Goal: Information Seeking & Learning: Learn about a topic

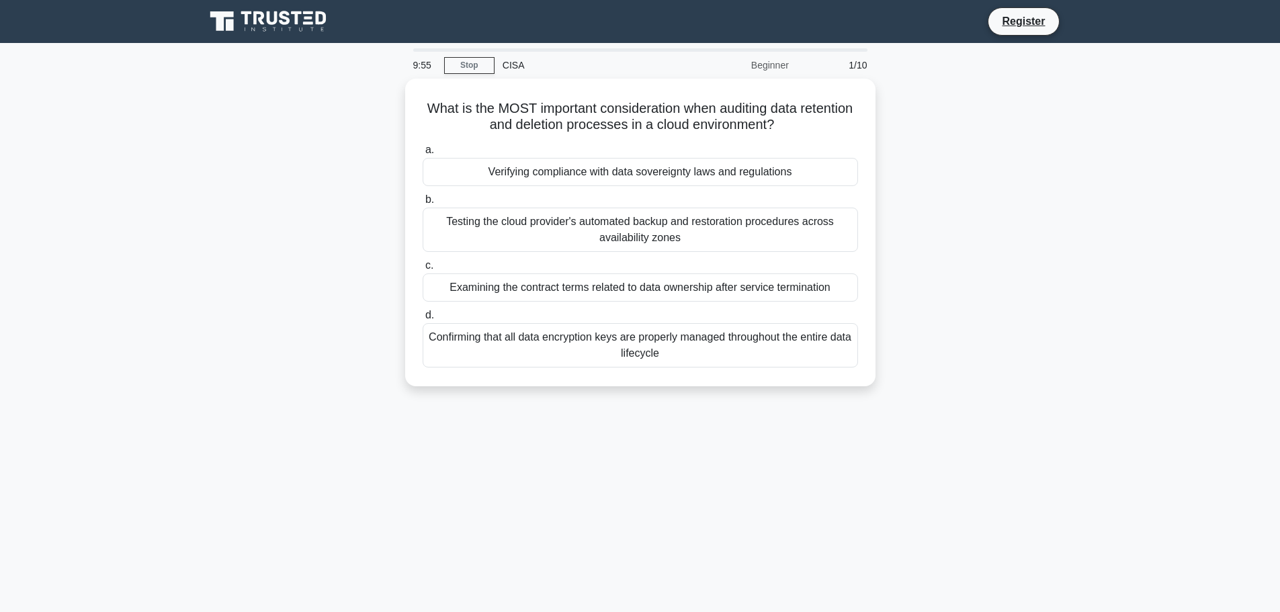
click at [507, 68] on div "CISA" at bounding box center [587, 65] width 185 height 27
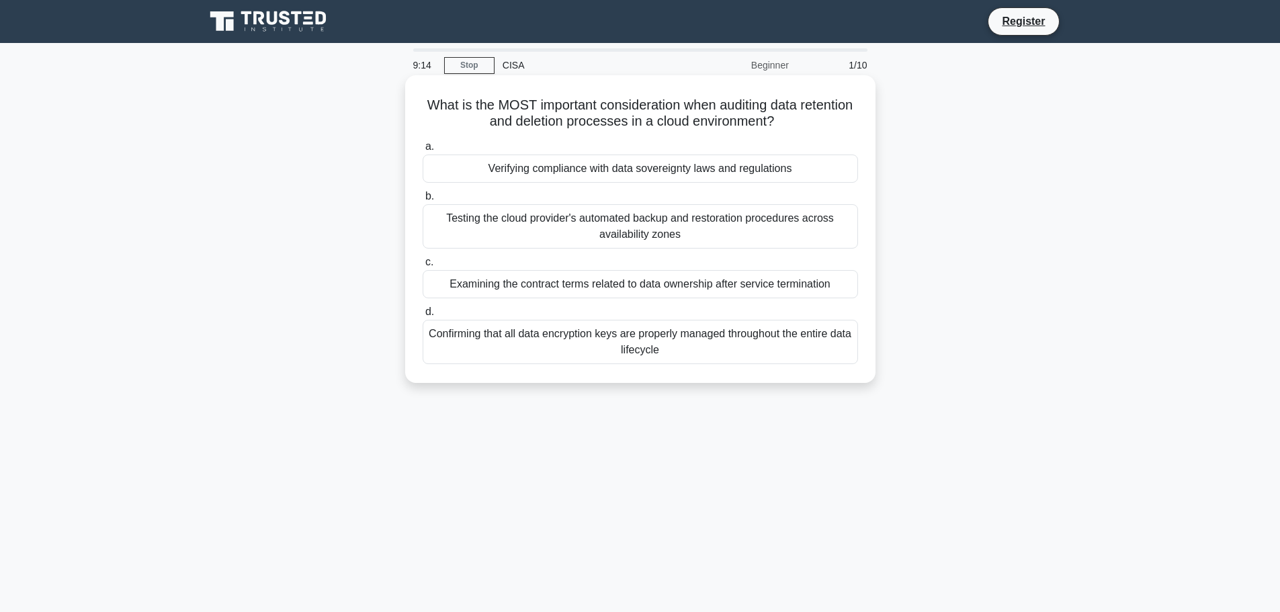
click at [478, 169] on div "Verifying compliance with data sovereignty laws and regulations" at bounding box center [640, 169] width 435 height 28
click at [423, 151] on input "a. Verifying compliance with data sovereignty laws and regulations" at bounding box center [423, 146] width 0 height 9
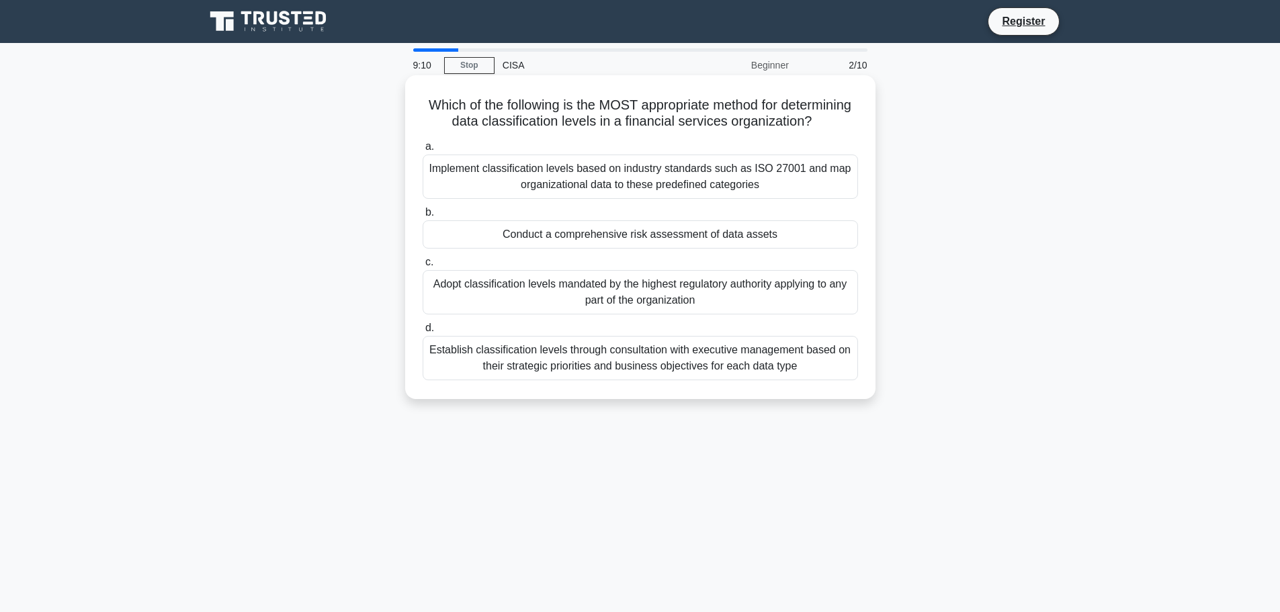
click at [549, 249] on div "Conduct a comprehensive risk assessment of data assets" at bounding box center [640, 234] width 435 height 28
click at [423, 217] on input "b. Conduct a comprehensive risk assessment of data assets" at bounding box center [423, 212] width 0 height 9
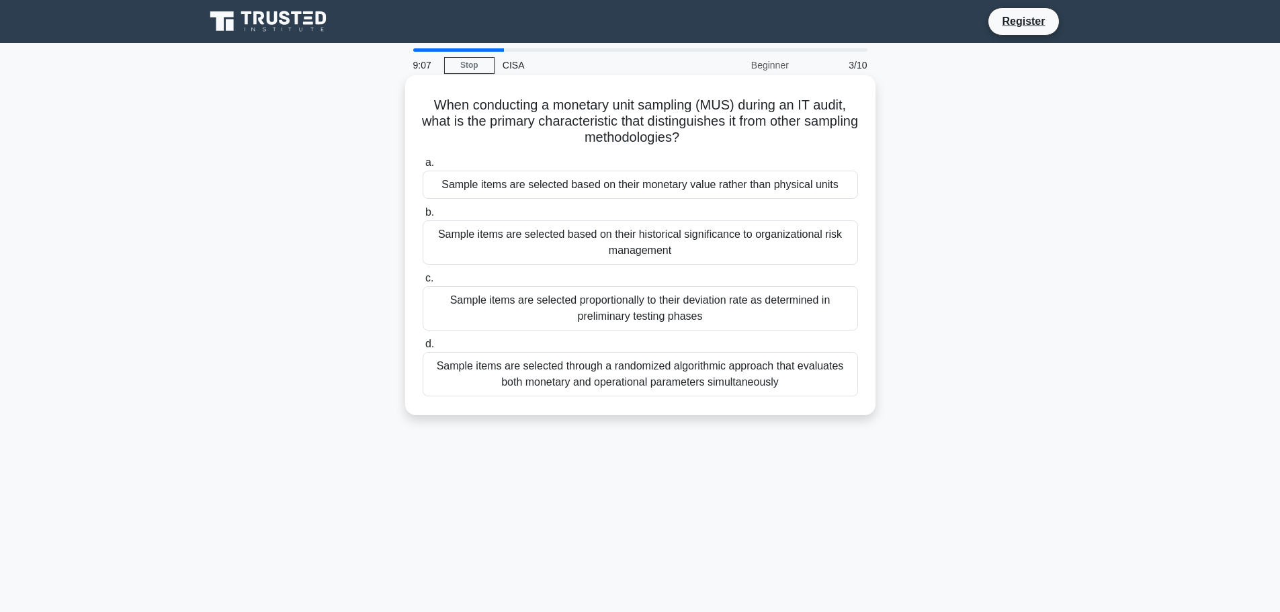
click at [553, 303] on div "Sample items are selected proportionally to their deviation rate as determined …" at bounding box center [640, 308] width 435 height 44
click at [423, 283] on input "c. Sample items are selected proportionally to their deviation rate as determin…" at bounding box center [423, 278] width 0 height 9
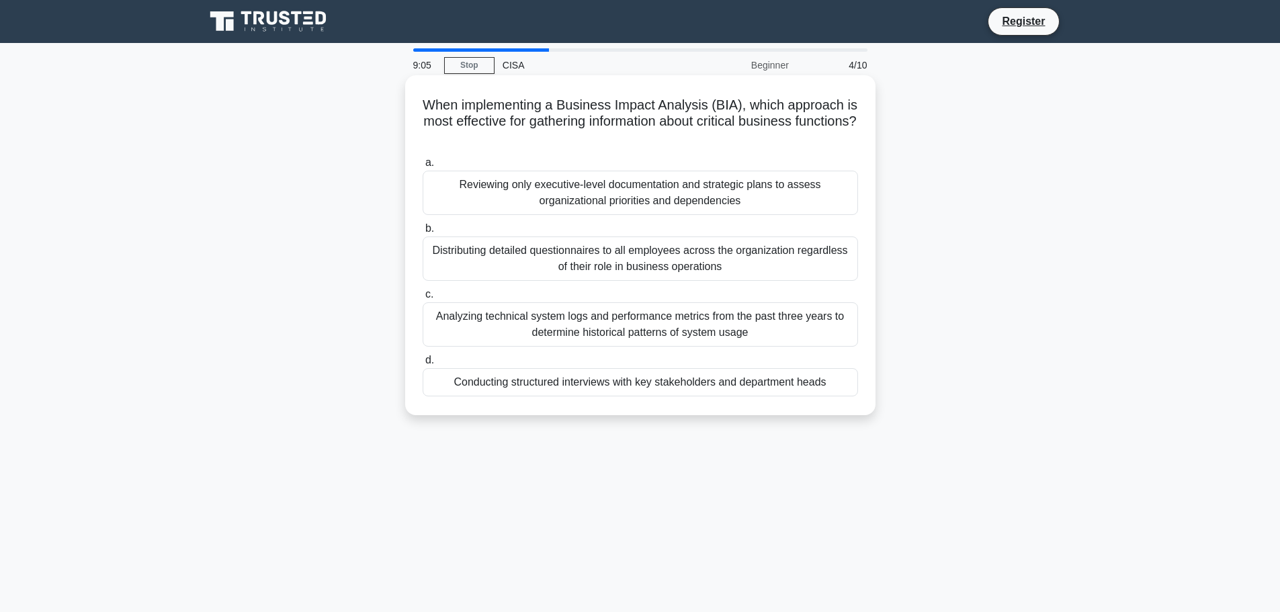
click at [542, 249] on div "Distributing detailed questionnaires to all employees across the organization r…" at bounding box center [640, 259] width 435 height 44
click at [423, 233] on input "b. Distributing detailed questionnaires to all employees across the organizatio…" at bounding box center [423, 228] width 0 height 9
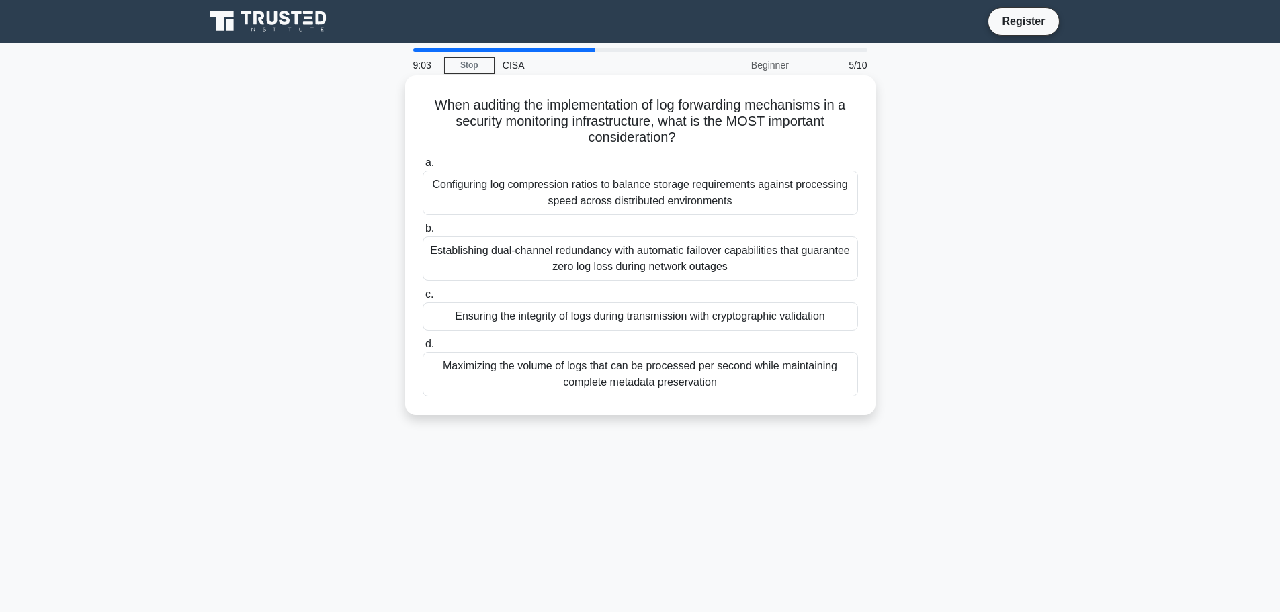
click at [542, 198] on div "Configuring log compression ratios to balance storage requirements against proc…" at bounding box center [640, 193] width 435 height 44
click at [423, 167] on input "a. Configuring log compression ratios to balance storage requirements against p…" at bounding box center [423, 163] width 0 height 9
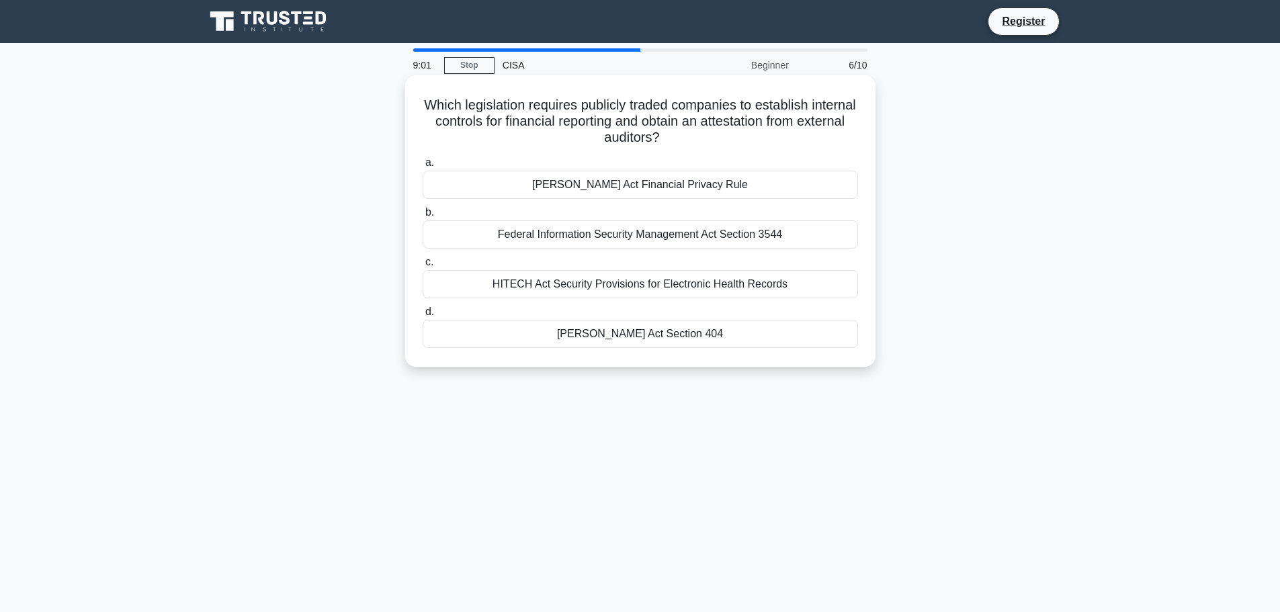
click at [587, 280] on div "HITECH Act Security Provisions for Electronic Health Records" at bounding box center [640, 284] width 435 height 28
click at [423, 267] on input "c. HITECH Act Security Provisions for Electronic Health Records" at bounding box center [423, 262] width 0 height 9
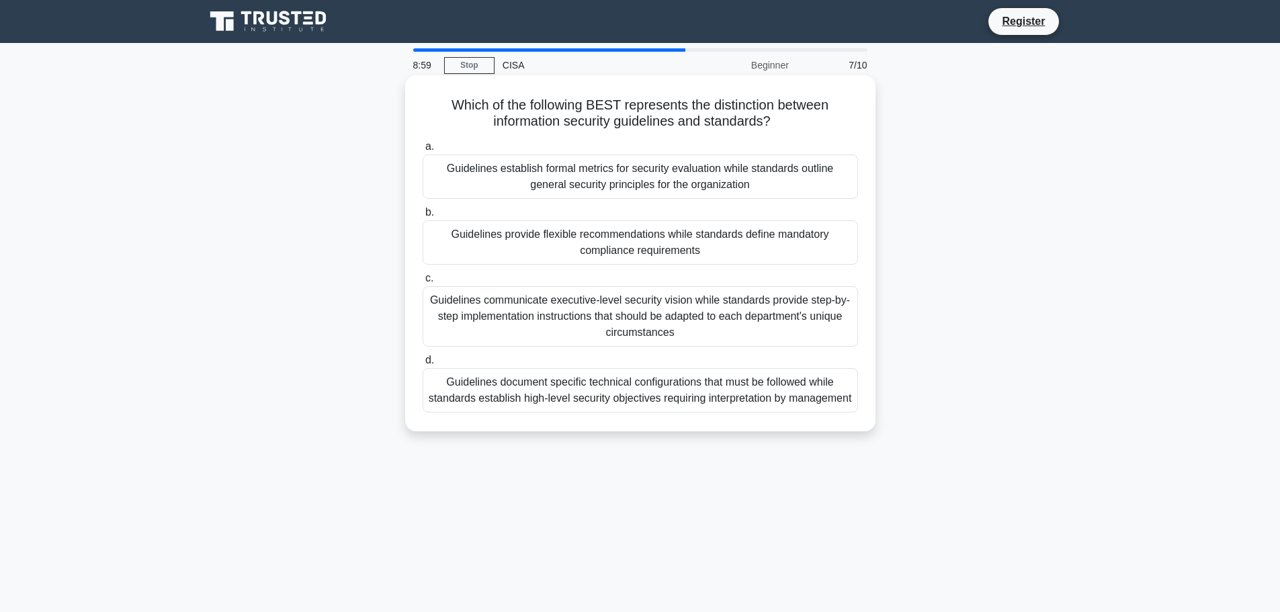
click at [579, 216] on label "b. Guidelines provide flexible recommendations while standards define mandatory…" at bounding box center [640, 234] width 435 height 60
click at [423, 216] on input "b. Guidelines provide flexible recommendations while standards define mandatory…" at bounding box center [423, 212] width 0 height 9
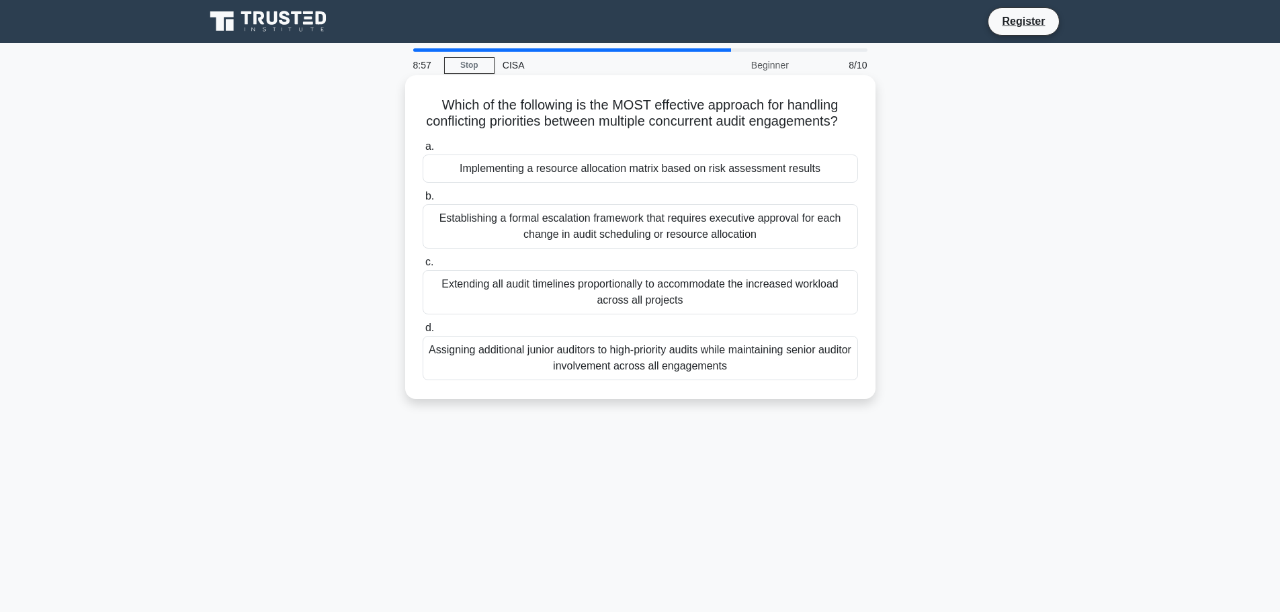
click at [610, 302] on div "Extending all audit timelines proportionally to accommodate the increased workl…" at bounding box center [640, 292] width 435 height 44
click at [423, 267] on input "c. Extending all audit timelines proportionally to accommodate the increased wo…" at bounding box center [423, 262] width 0 height 9
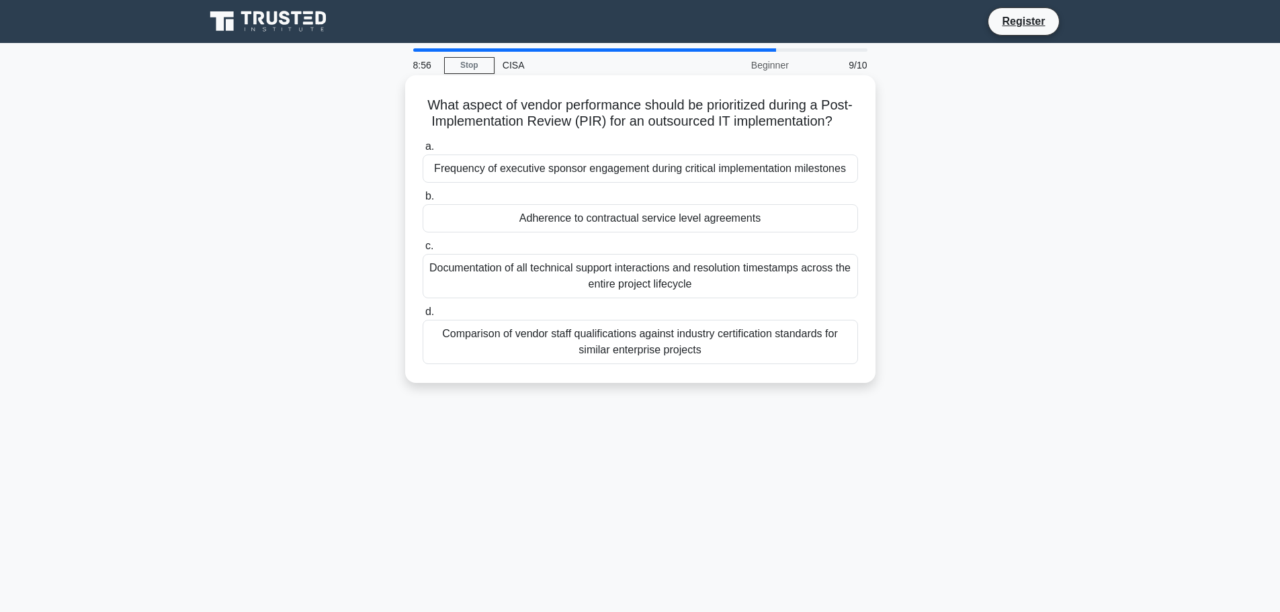
click at [600, 183] on div "Frequency of executive sponsor engagement during critical implementation milest…" at bounding box center [640, 169] width 435 height 28
click at [423, 151] on input "a. Frequency of executive sponsor engagement during critical implementation mil…" at bounding box center [423, 146] width 0 height 9
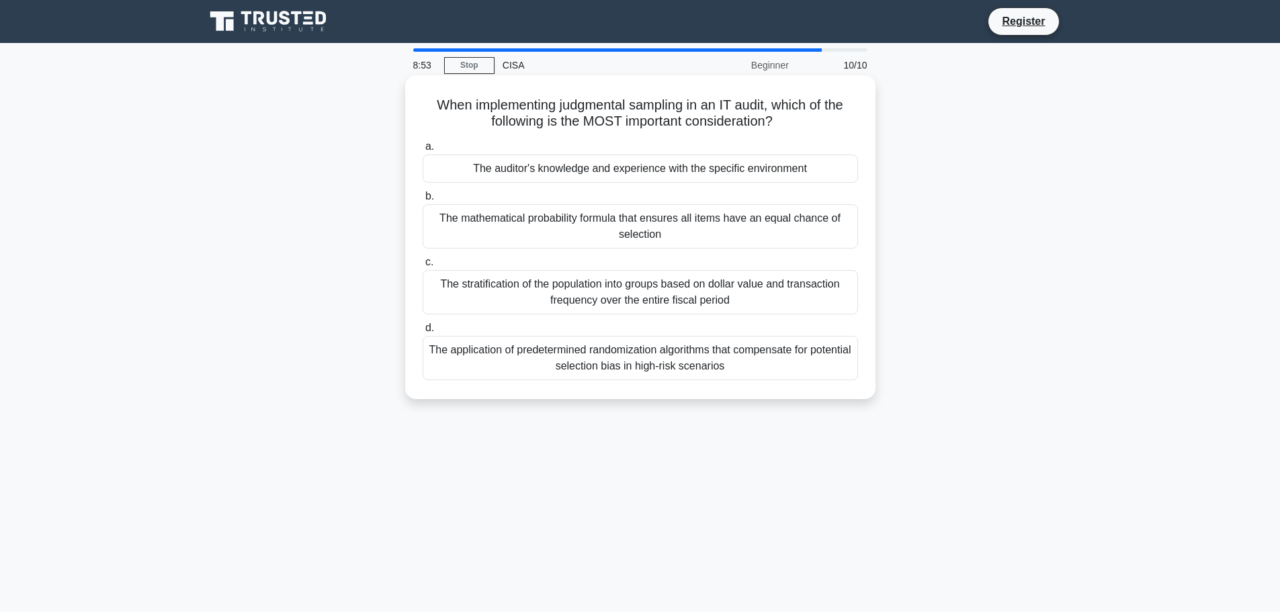
click at [605, 216] on div "The mathematical probability formula that ensures all items have an equal chanc…" at bounding box center [640, 226] width 435 height 44
click at [423, 201] on input "b. The mathematical probability formula that ensures all items have an equal ch…" at bounding box center [423, 196] width 0 height 9
